Goal: Task Accomplishment & Management: Use online tool/utility

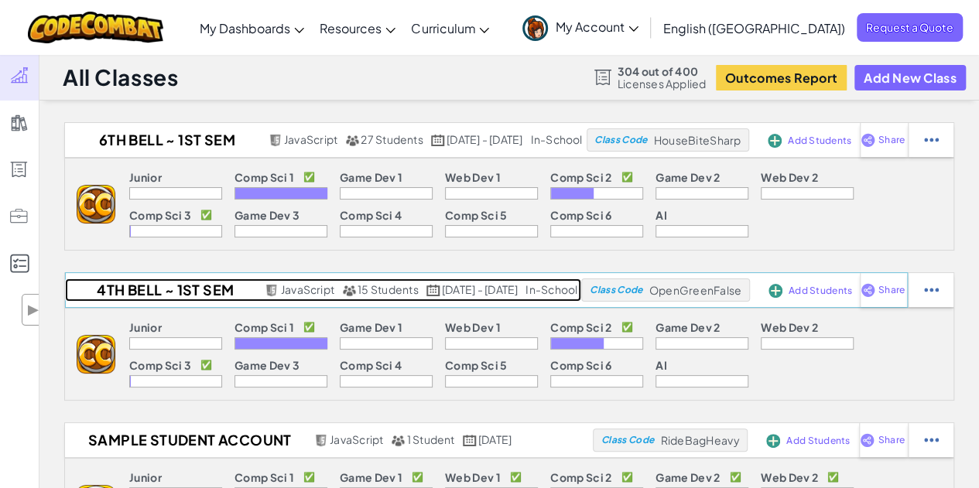
click at [148, 287] on h2 "4th Bell ~ 1st Sem 25-26" at bounding box center [163, 289] width 196 height 23
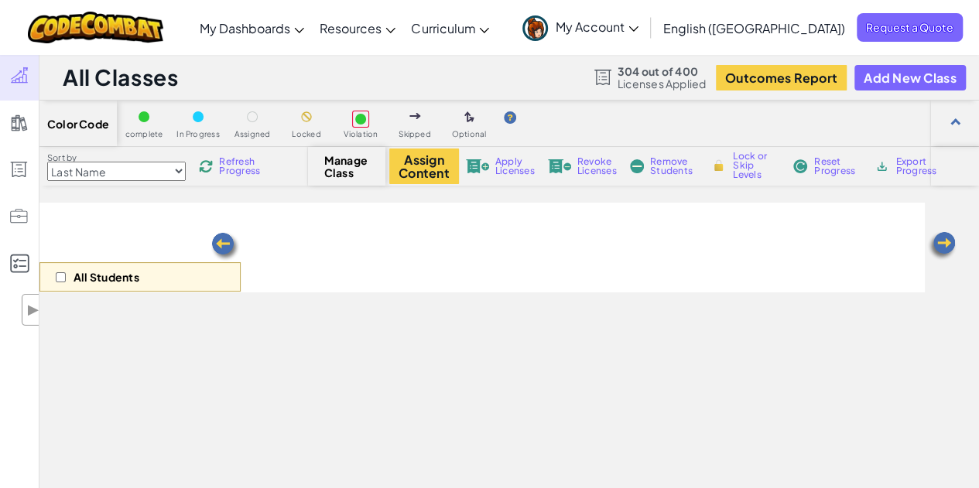
select select "560f1a9f22961295f9427742"
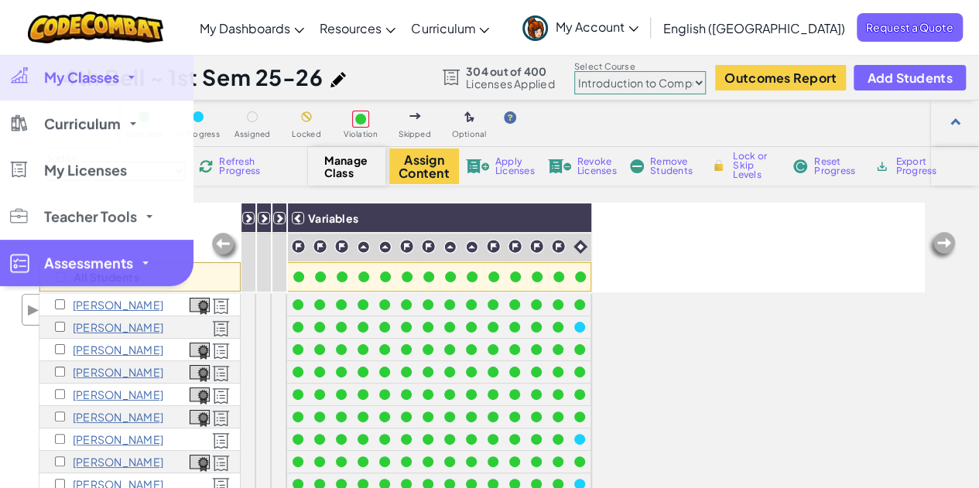
click at [31, 259] on link "Assessments" at bounding box center [96, 263] width 193 height 46
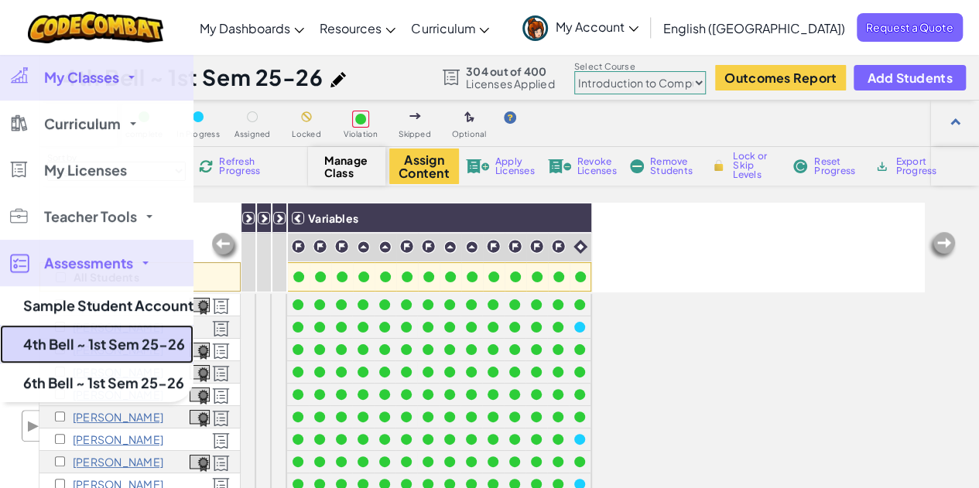
click at [42, 340] on link "4th Bell ~ 1st Sem 25-26" at bounding box center [96, 344] width 193 height 39
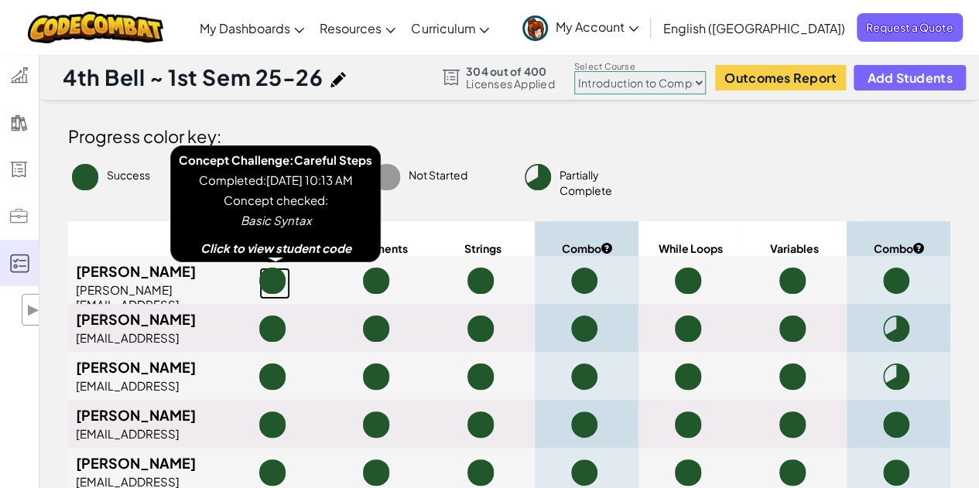
click at [272, 278] on span at bounding box center [272, 281] width 26 height 26
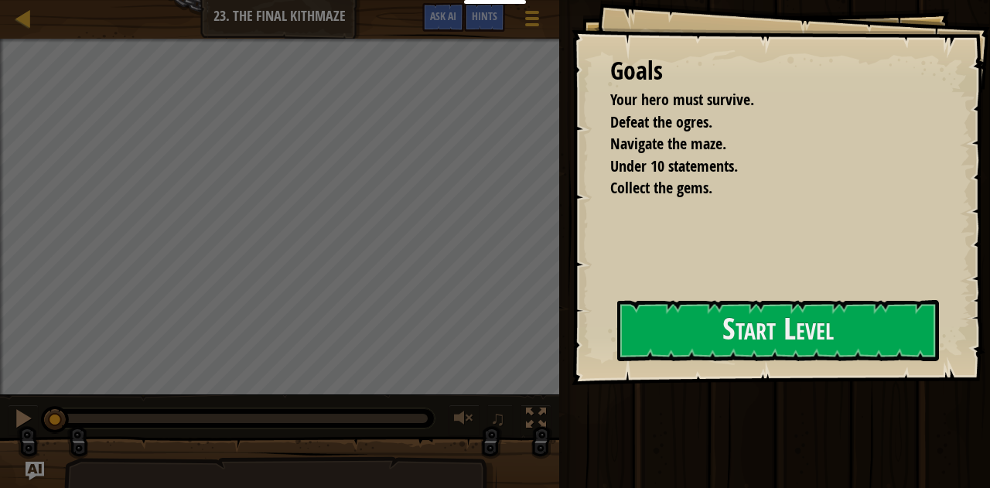
drag, startPoint x: 0, startPoint y: 0, endPoint x: 681, endPoint y: 213, distance: 714.1
click at [681, 213] on div "Goals Your hero must survive. Defeat the ogres. Navigate the maze. Under 10 sta…" at bounding box center [495, 244] width 990 height 488
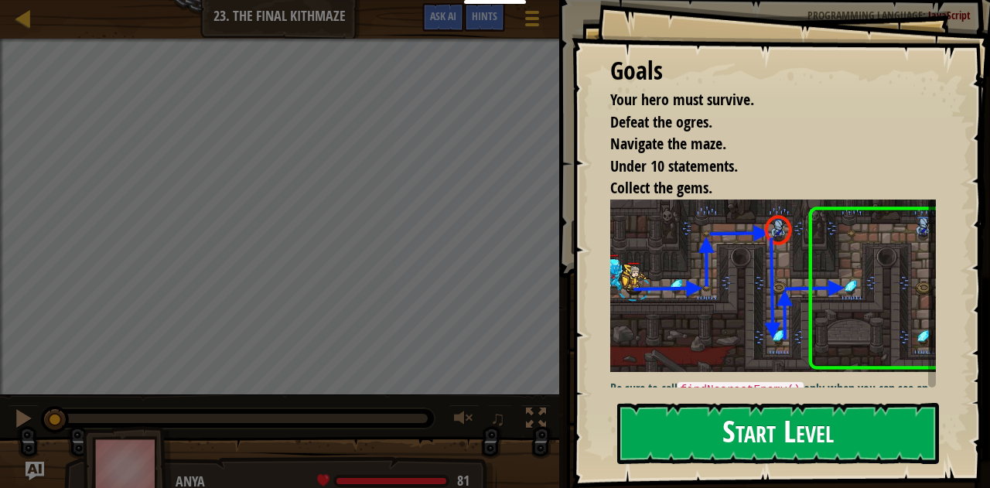
click at [746, 436] on button "Start Level" at bounding box center [778, 433] width 323 height 61
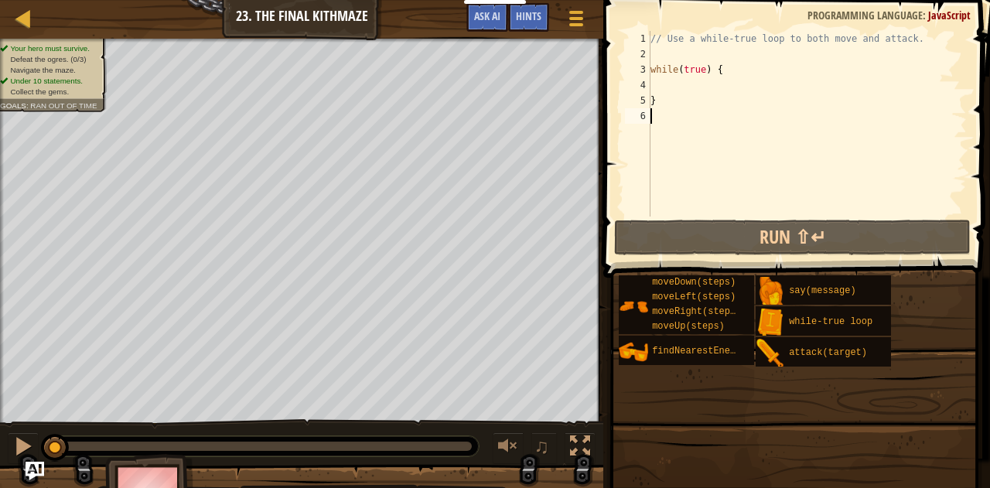
click at [653, 118] on div "// Use a while-true loop to both move and attack. while ( true ) { }" at bounding box center [829, 139] width 364 height 217
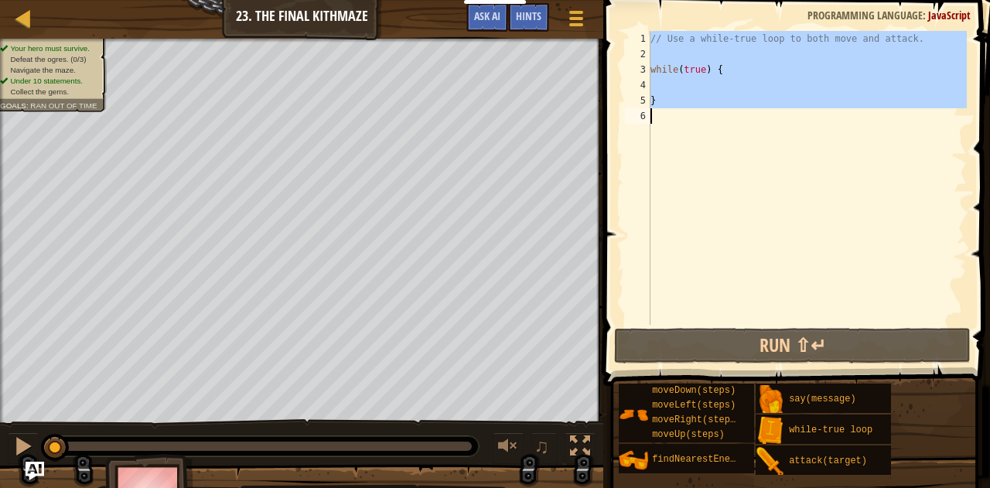
type textarea "}"
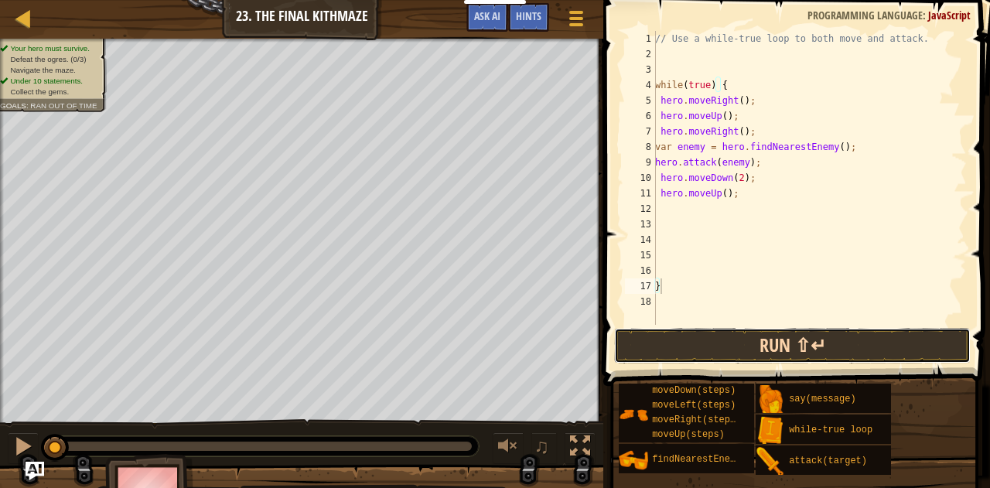
click at [777, 347] on button "Run ⇧↵" at bounding box center [792, 346] width 357 height 36
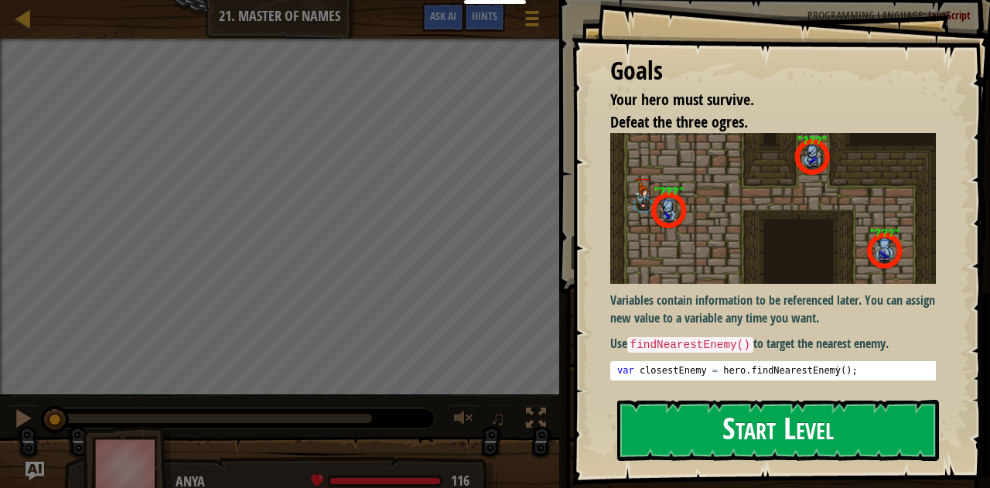
click at [823, 400] on button "Start Level" at bounding box center [778, 430] width 323 height 61
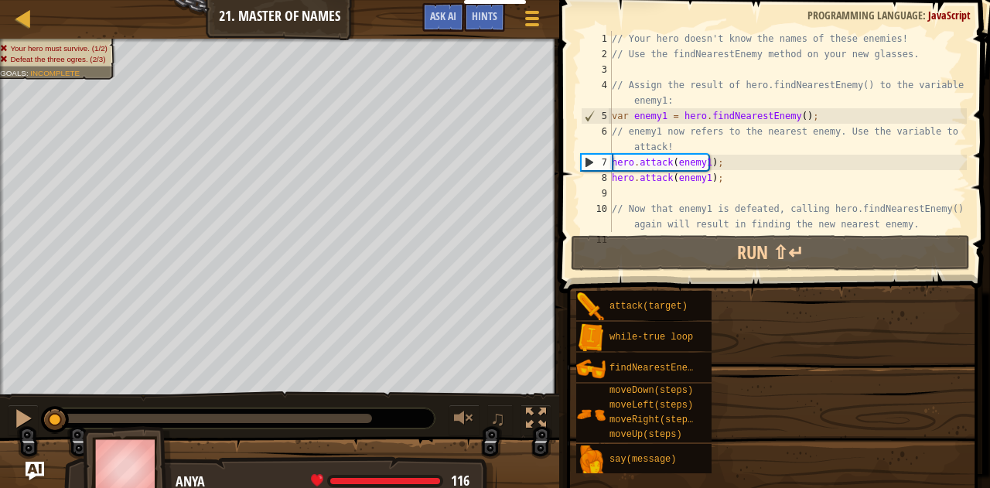
click at [732, 190] on div "// Your hero doesn't know the names of these enemies! // Use the findNearestEne…" at bounding box center [788, 147] width 358 height 232
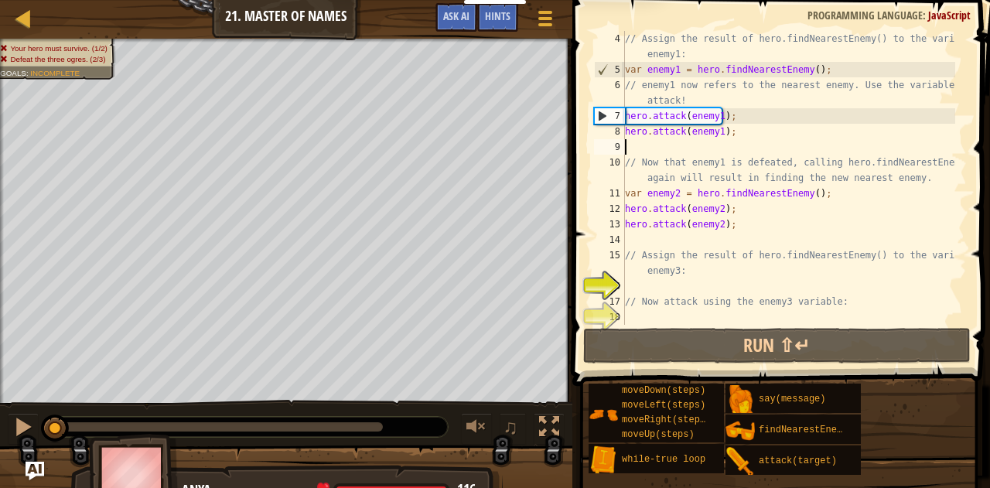
scroll to position [46, 0]
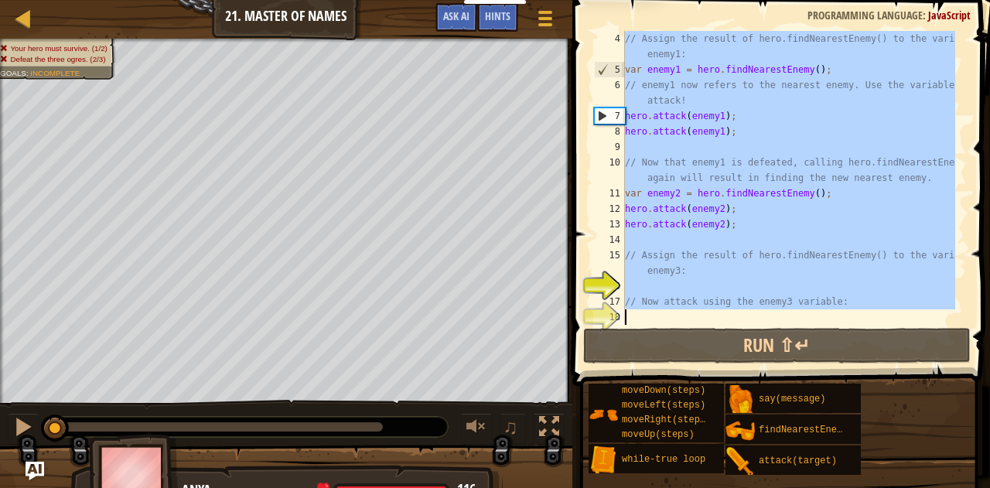
type textarea "// Now attack using the enemy3 variable:"
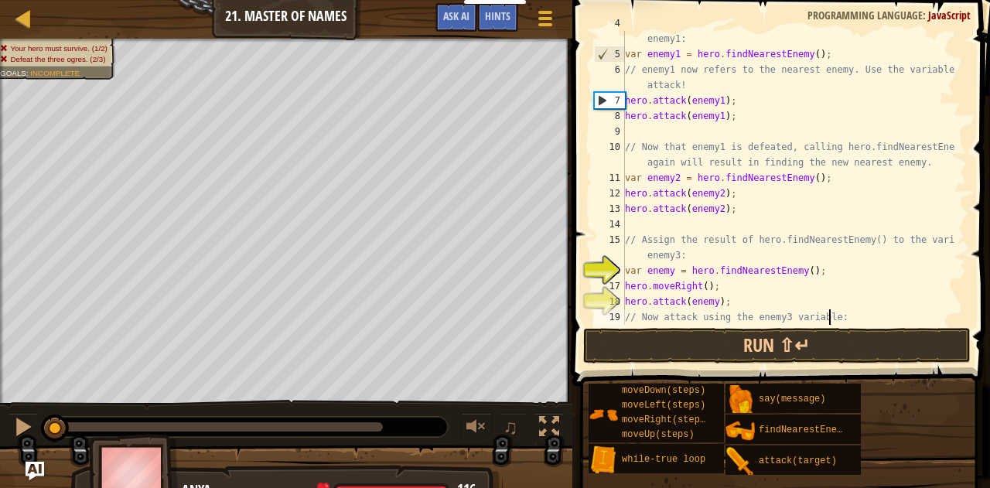
scroll to position [62, 0]
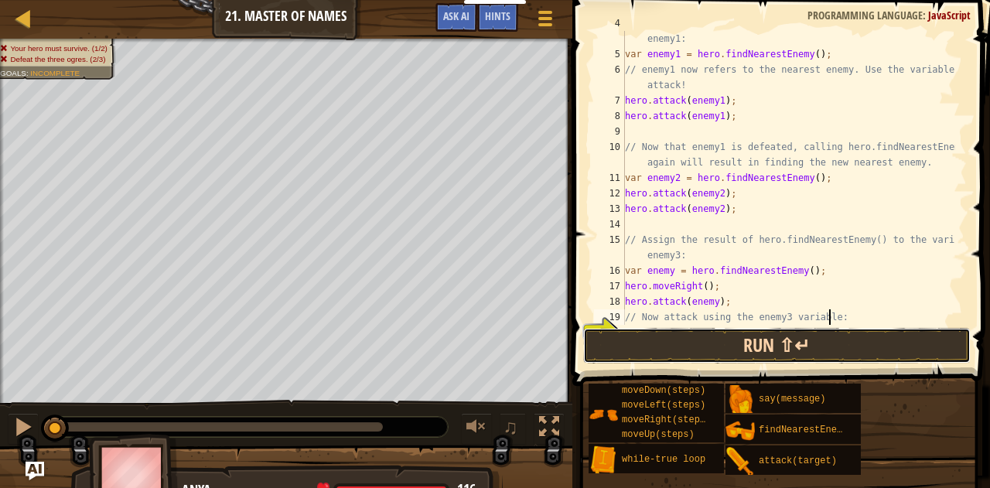
click at [787, 348] on button "Run ⇧↵" at bounding box center [777, 346] width 388 height 36
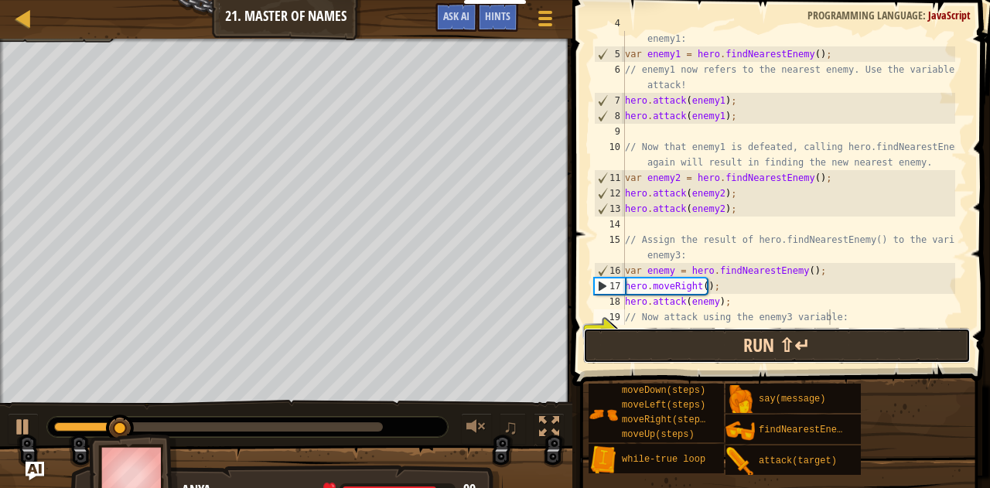
click at [787, 348] on button "Run ⇧↵" at bounding box center [777, 346] width 388 height 36
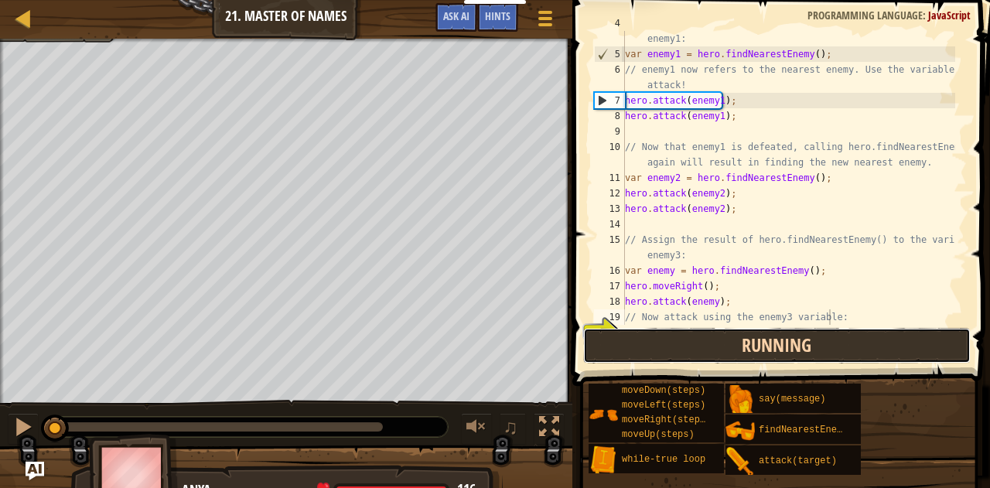
click at [787, 348] on button "Running" at bounding box center [777, 346] width 388 height 36
